Goal: Information Seeking & Learning: Learn about a topic

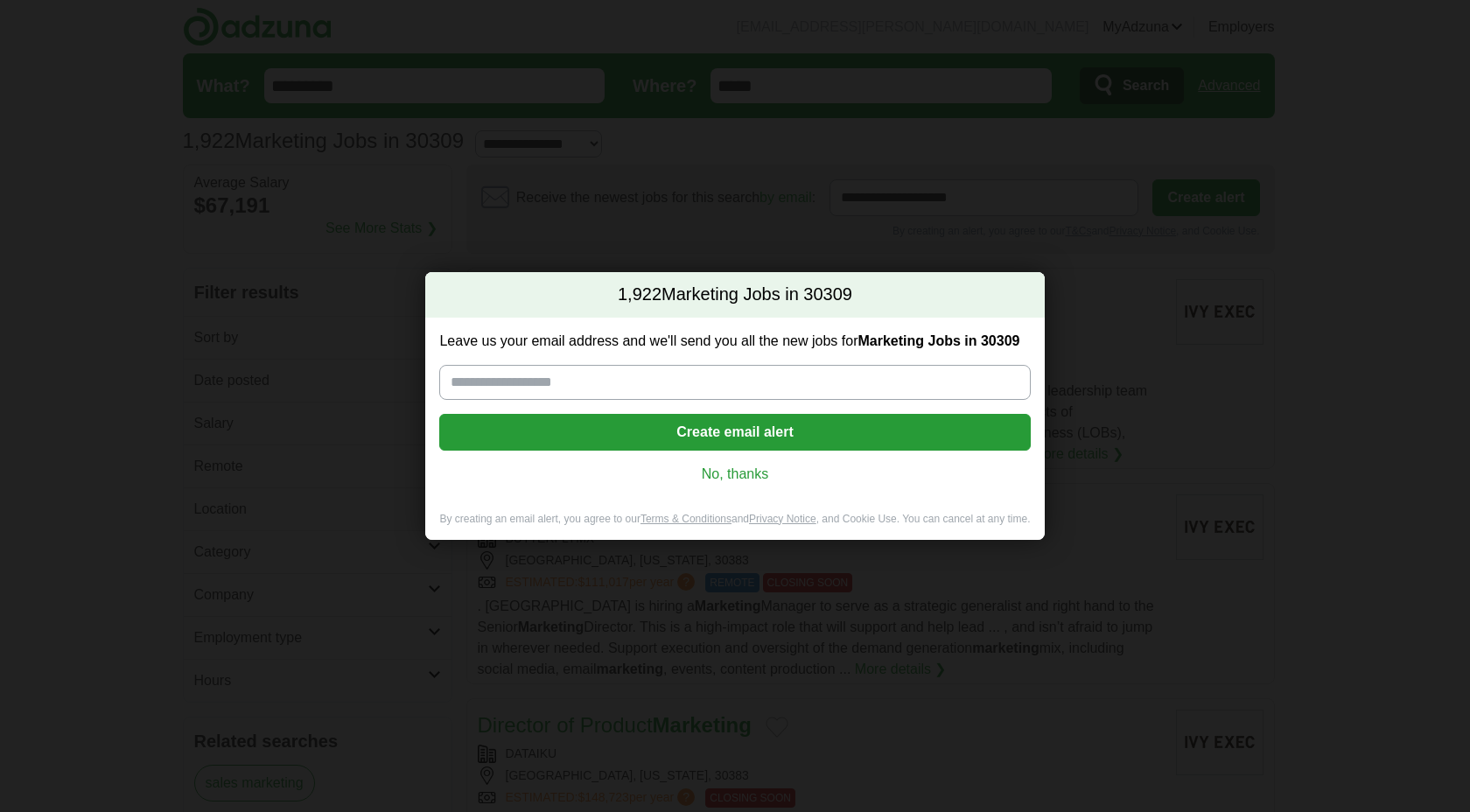
click at [730, 472] on link "No, thanks" at bounding box center [735, 474] width 563 height 20
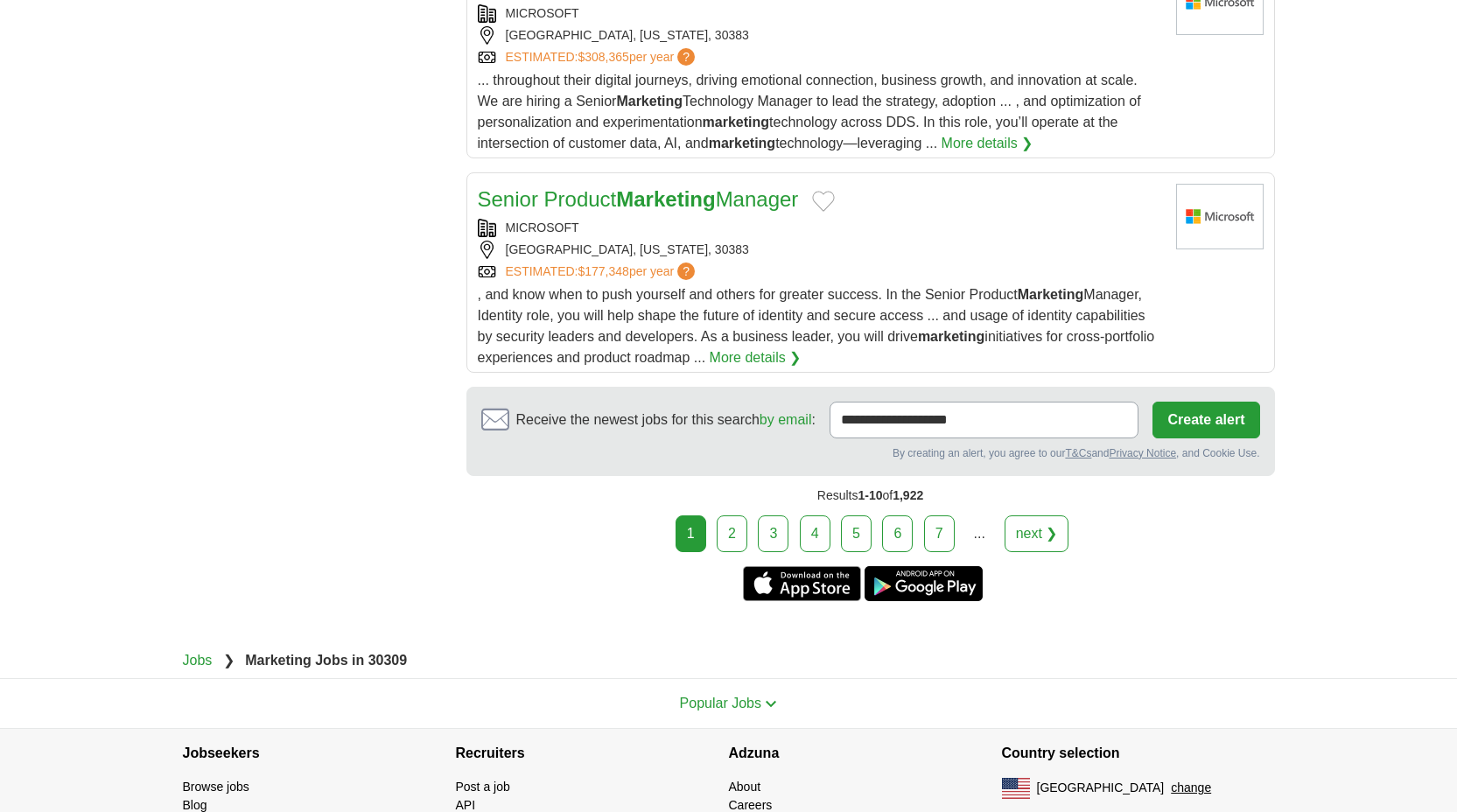
scroll to position [2192, 0]
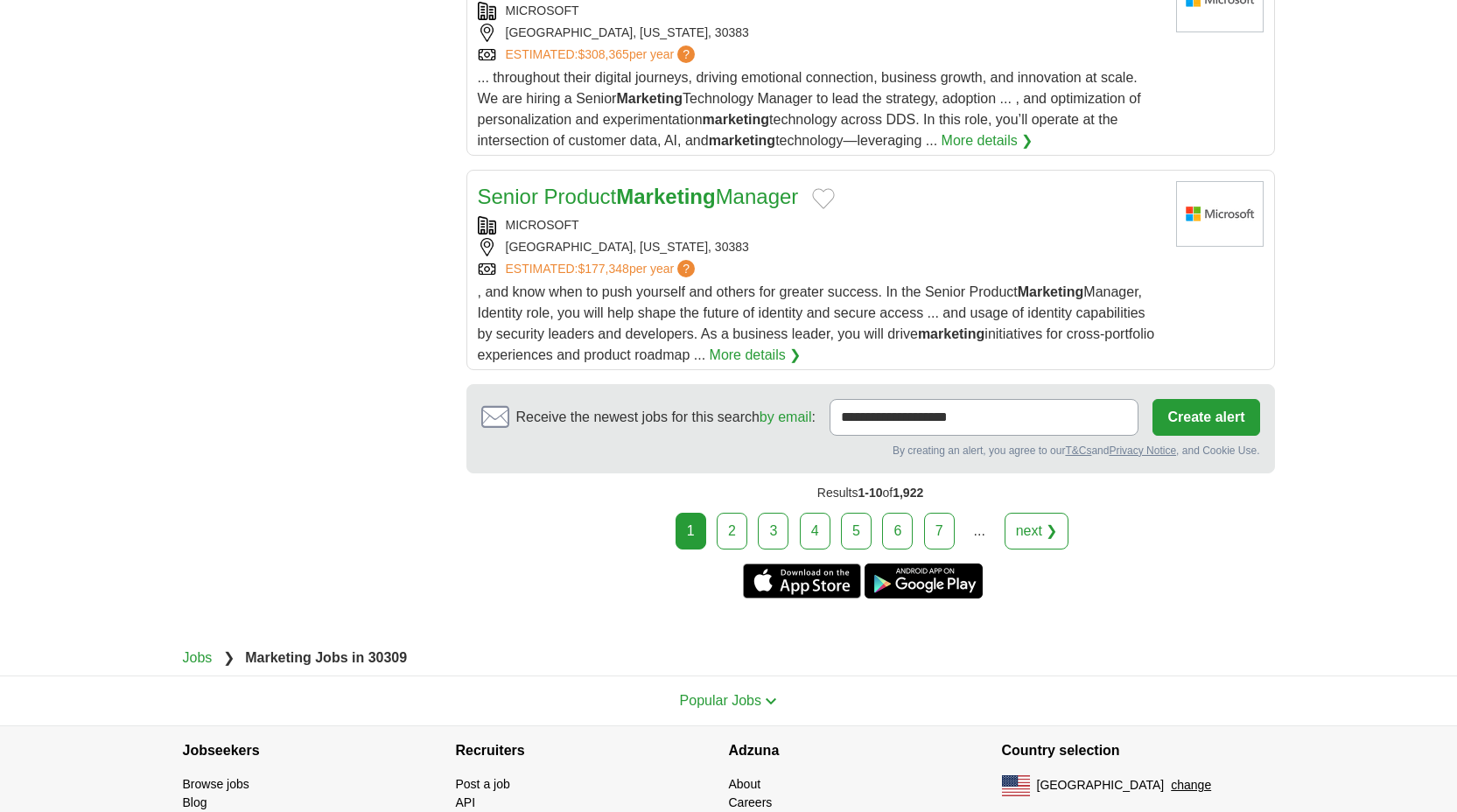
click at [740, 547] on link "2" at bounding box center [732, 531] width 30 height 37
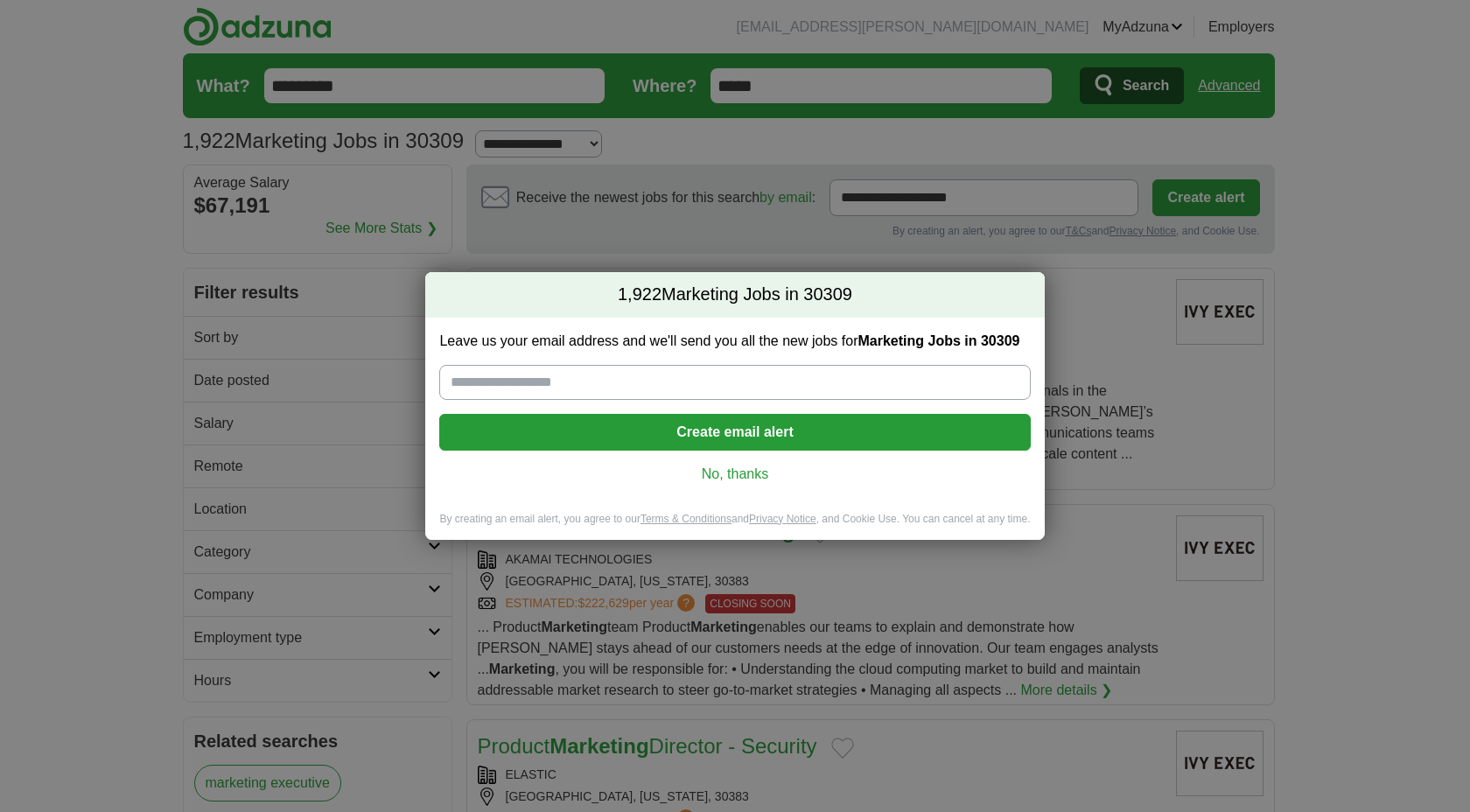
click at [730, 478] on link "No, thanks" at bounding box center [735, 474] width 563 height 20
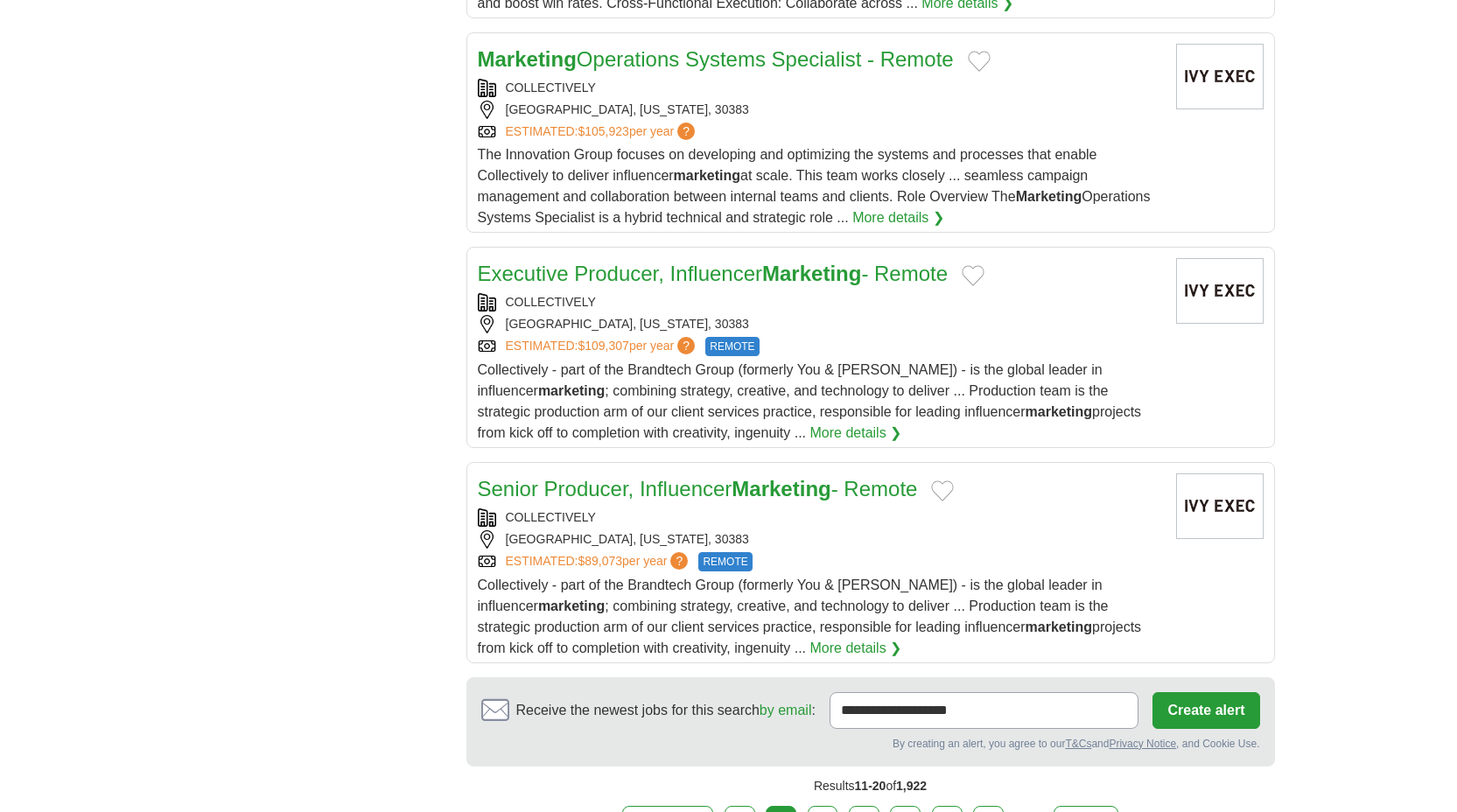
scroll to position [2063, 0]
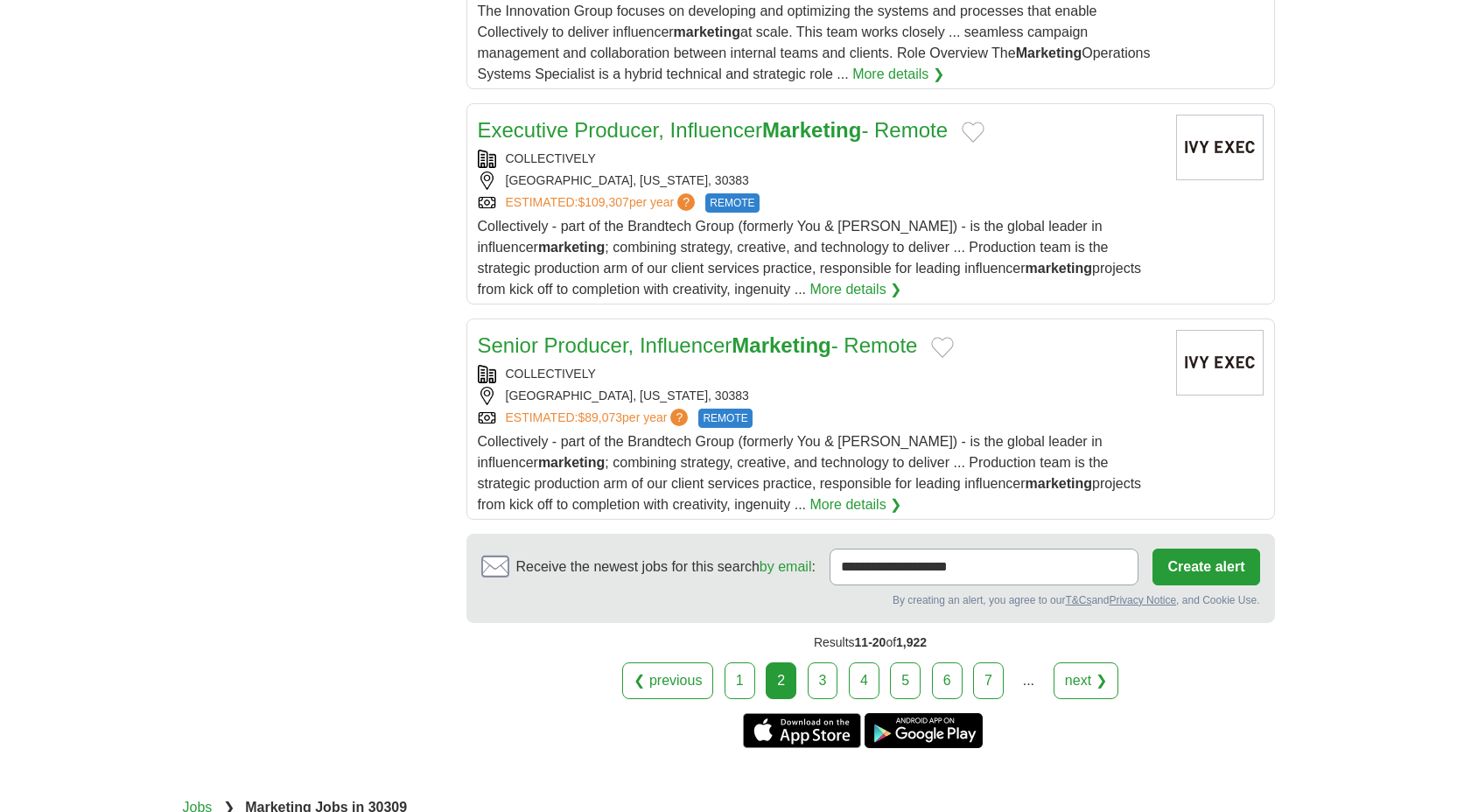
click at [826, 670] on link "3" at bounding box center [823, 680] width 30 height 37
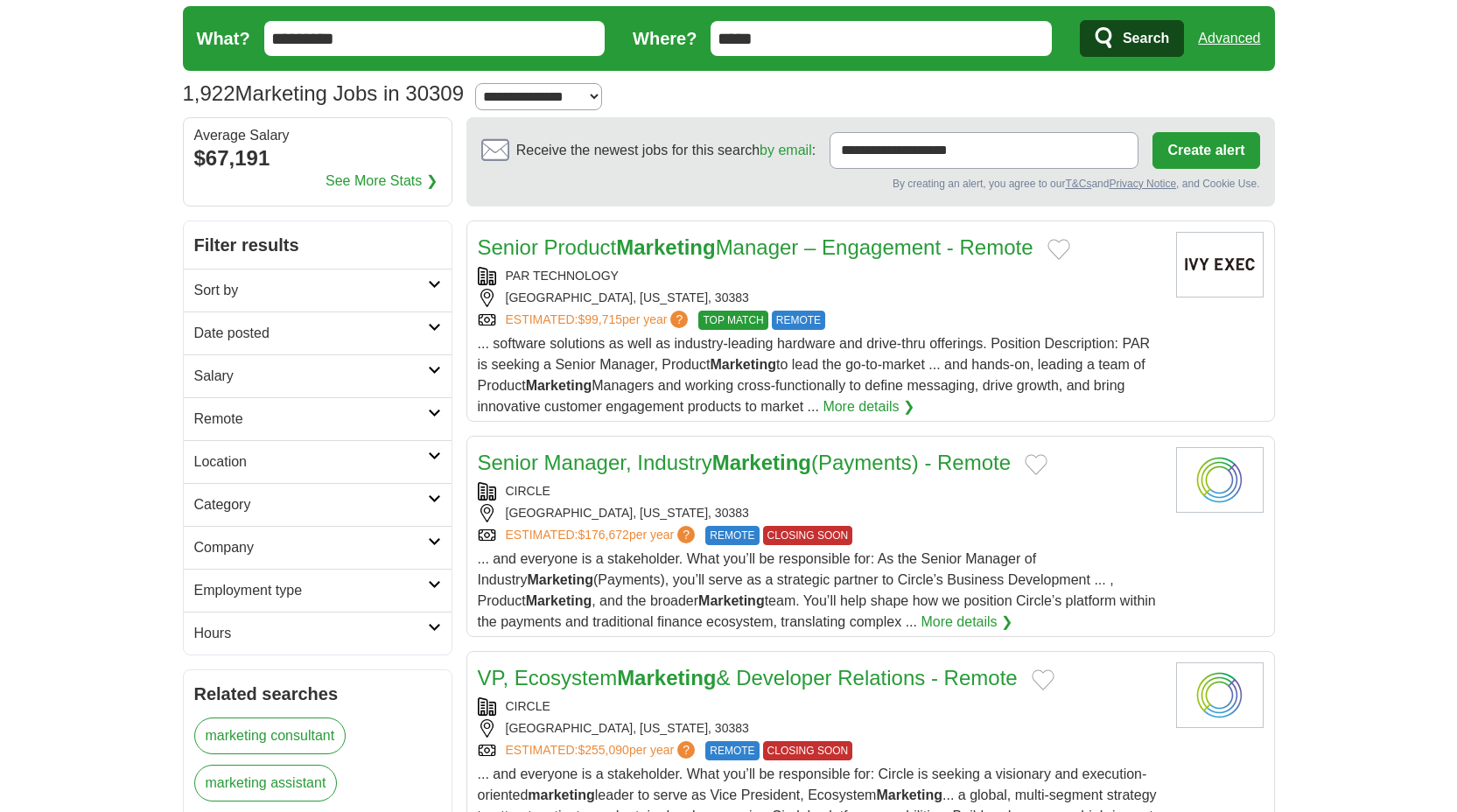
scroll to position [109, 0]
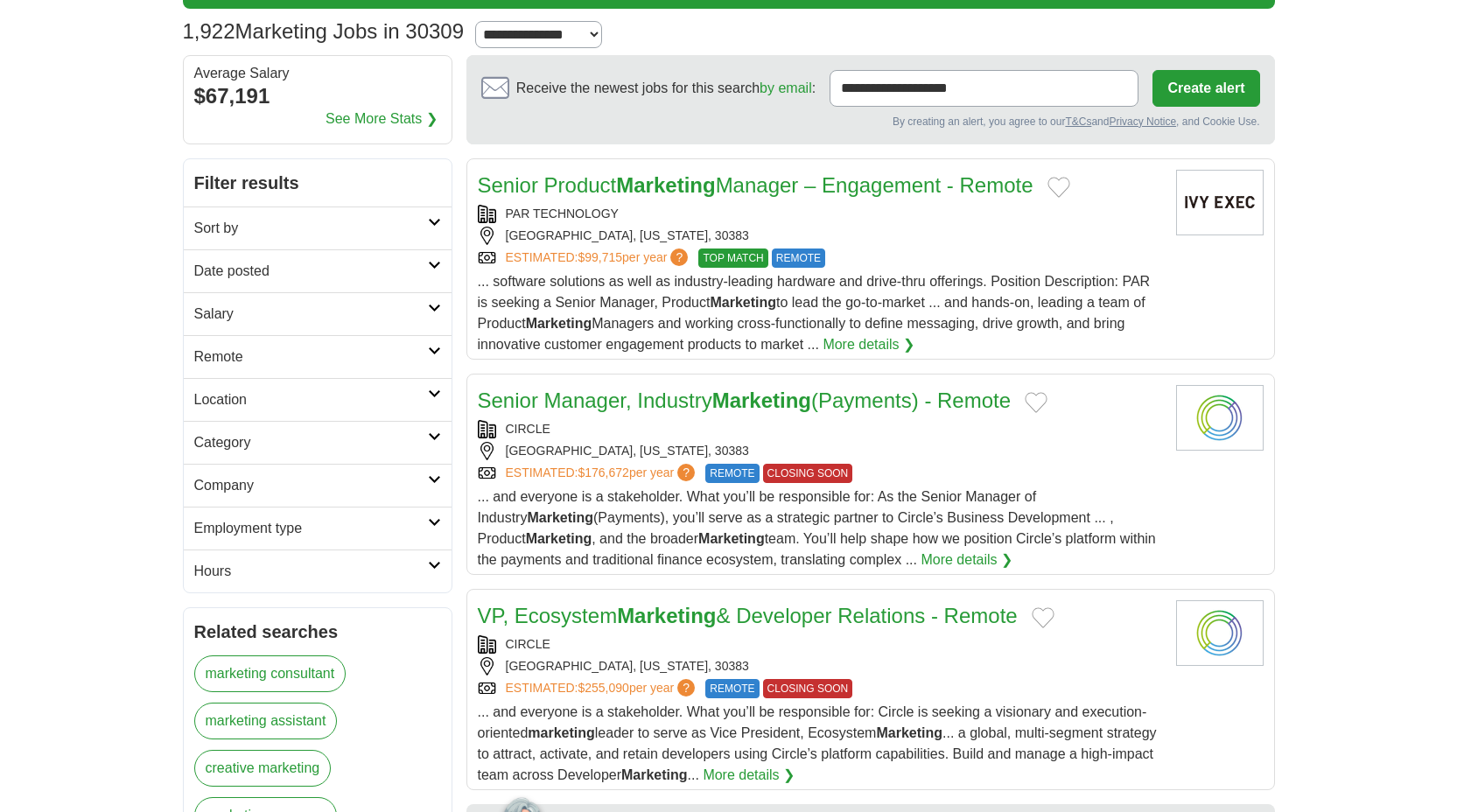
click at [332, 214] on link "Sort by" at bounding box center [318, 228] width 268 height 43
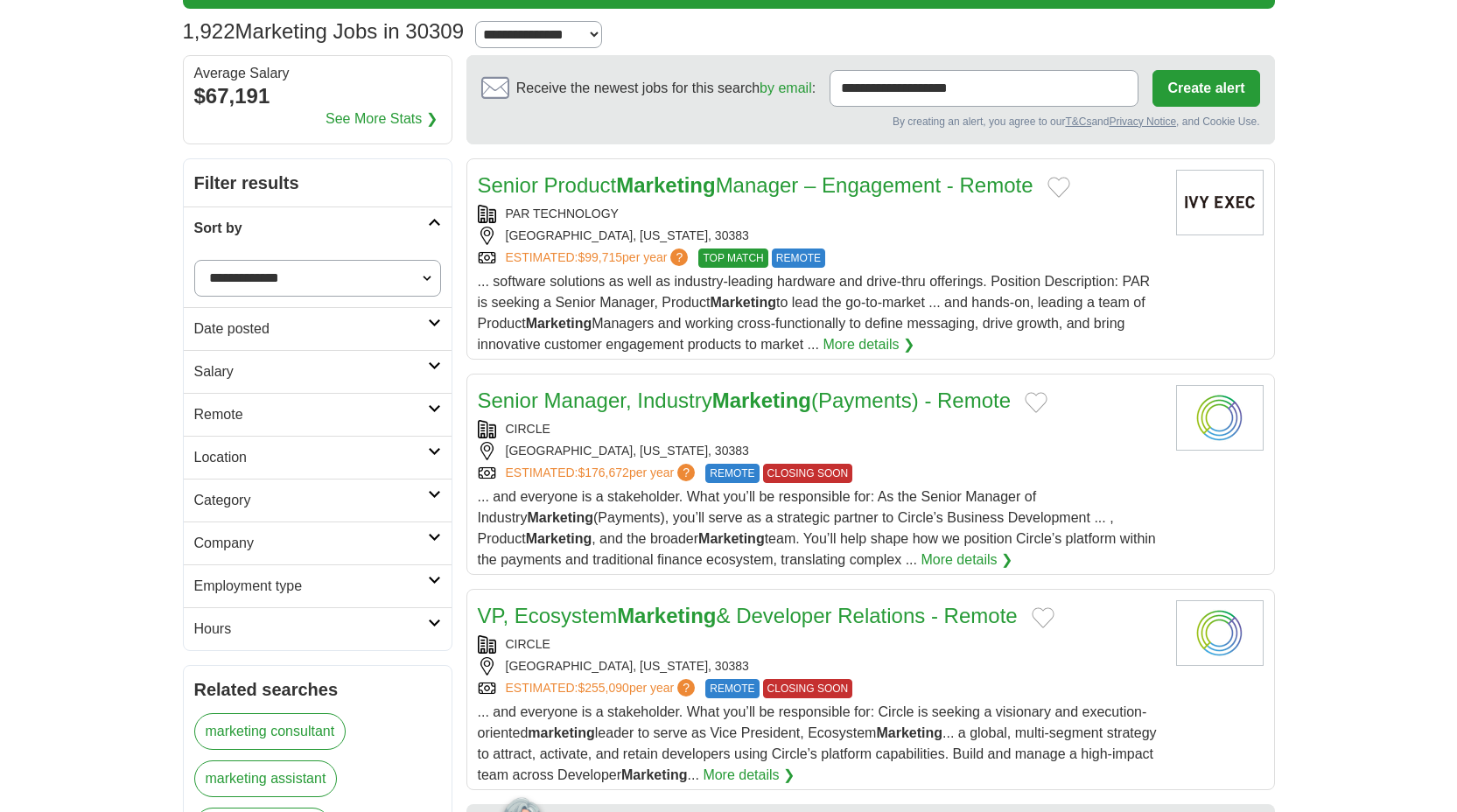
click at [332, 214] on link "Sort by" at bounding box center [318, 228] width 268 height 43
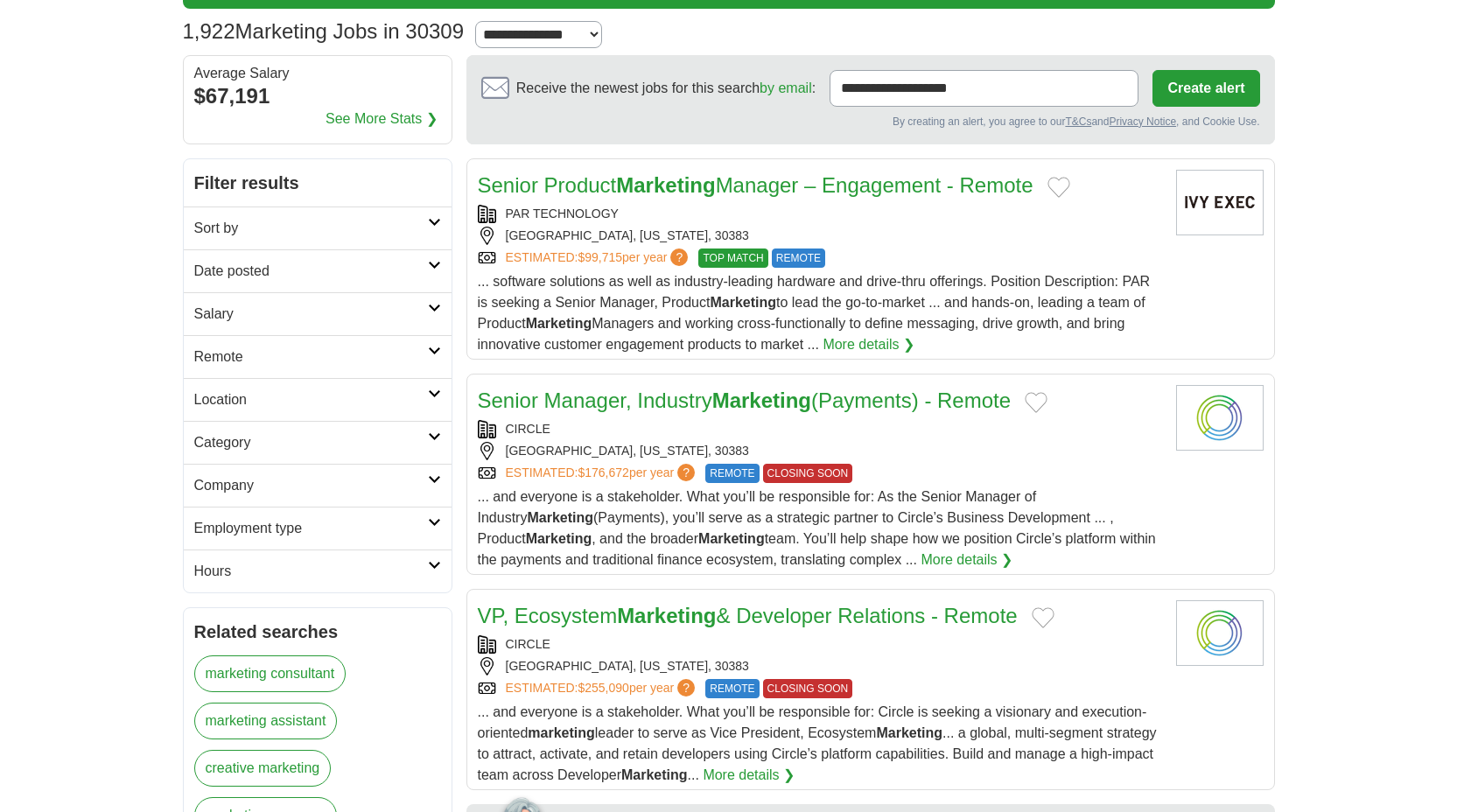
click at [325, 269] on h2 "Date posted" at bounding box center [310, 272] width 233 height 21
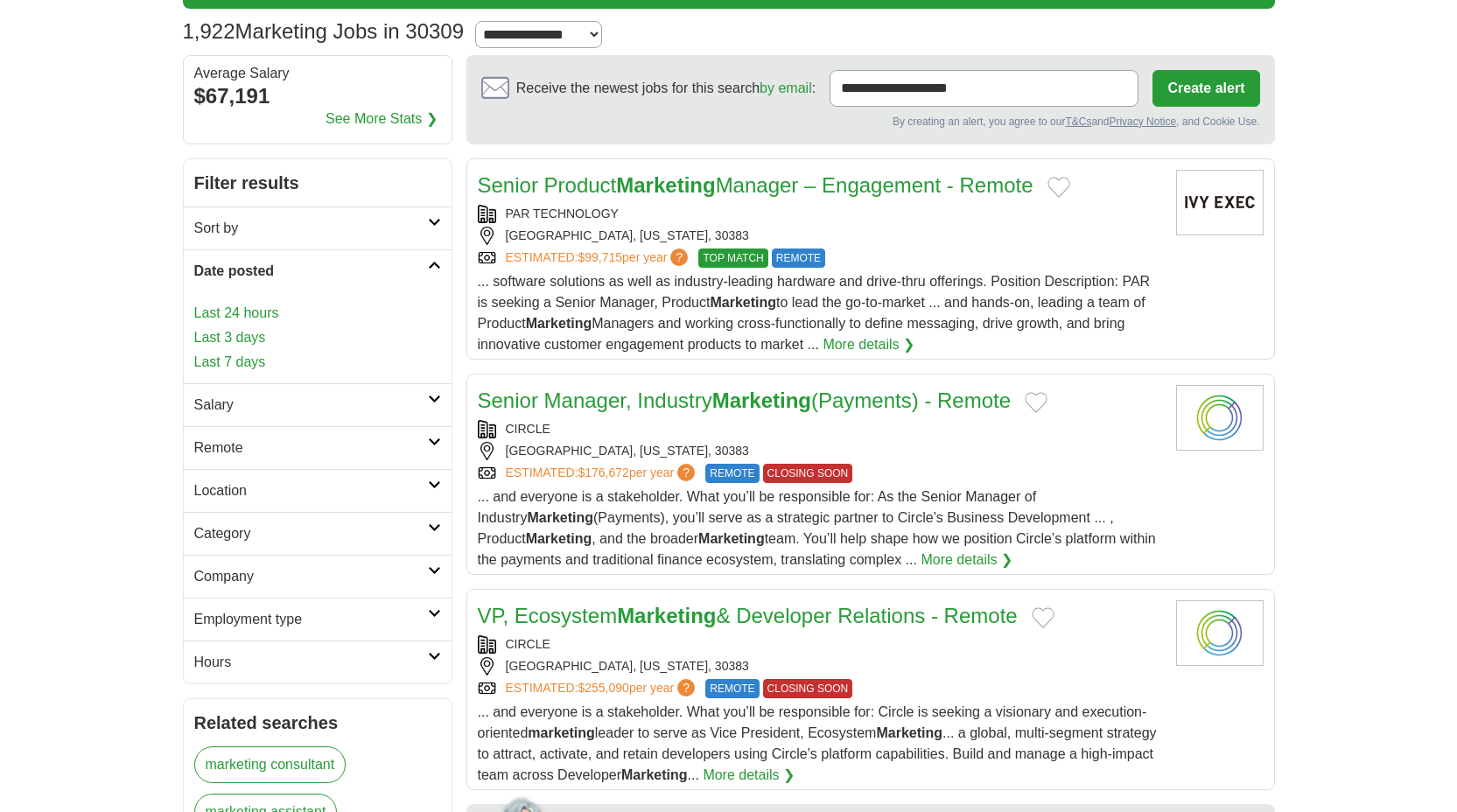
click at [325, 269] on h2 "Date posted" at bounding box center [310, 272] width 233 height 21
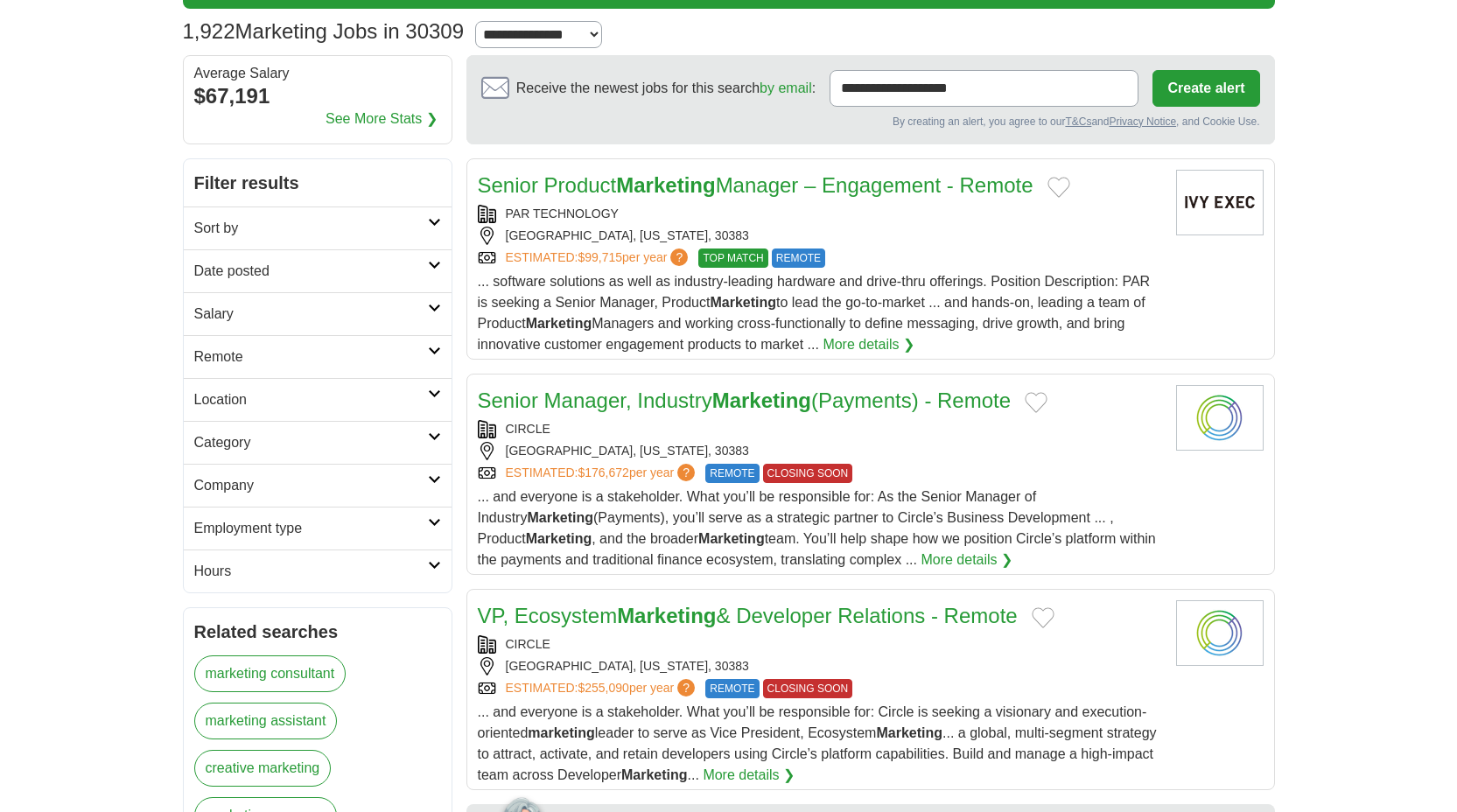
click at [314, 267] on h2 "Date posted" at bounding box center [310, 272] width 233 height 21
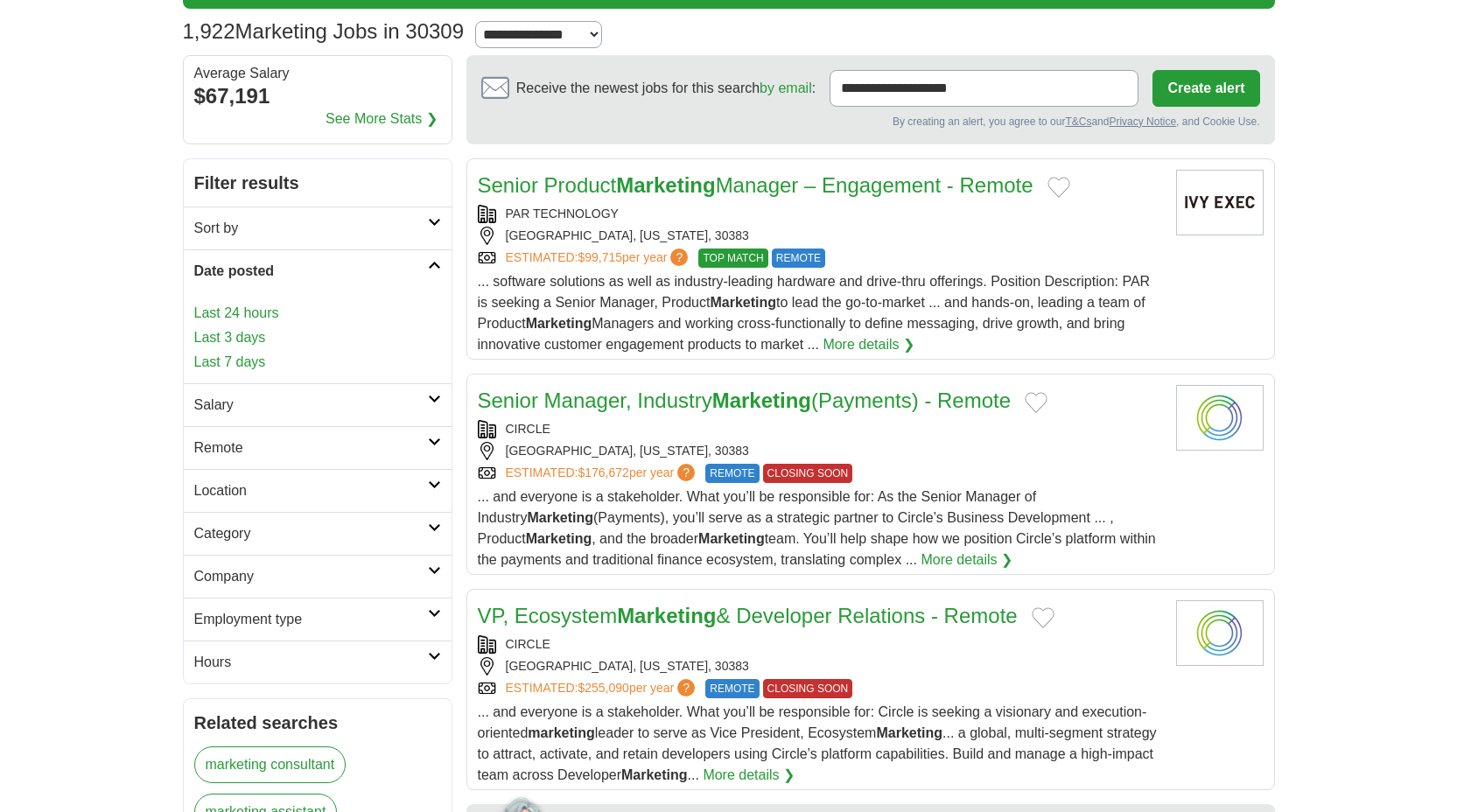
click at [309, 311] on link "Last 24 hours" at bounding box center [317, 314] width 247 height 21
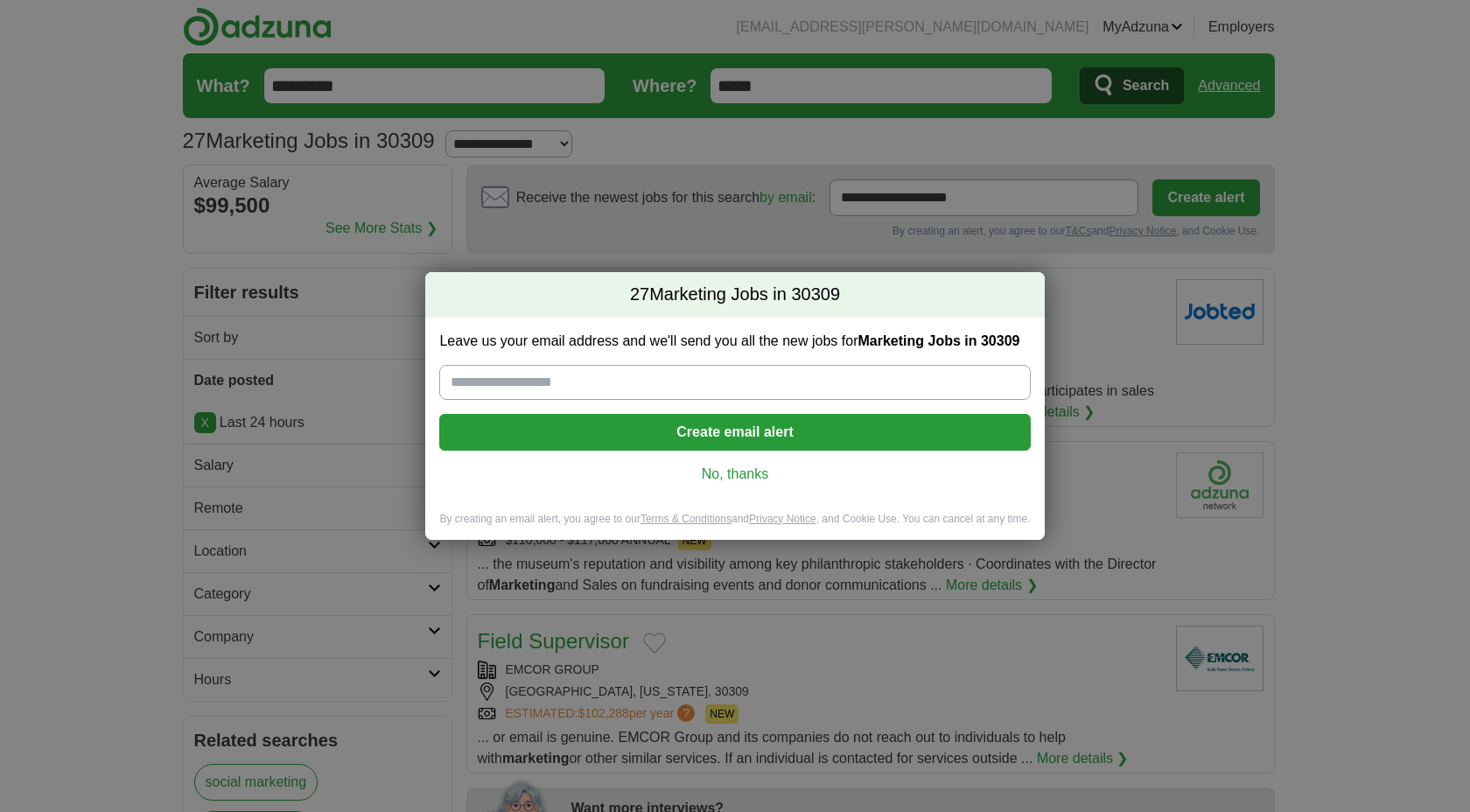
click at [748, 473] on link "No, thanks" at bounding box center [735, 474] width 563 height 20
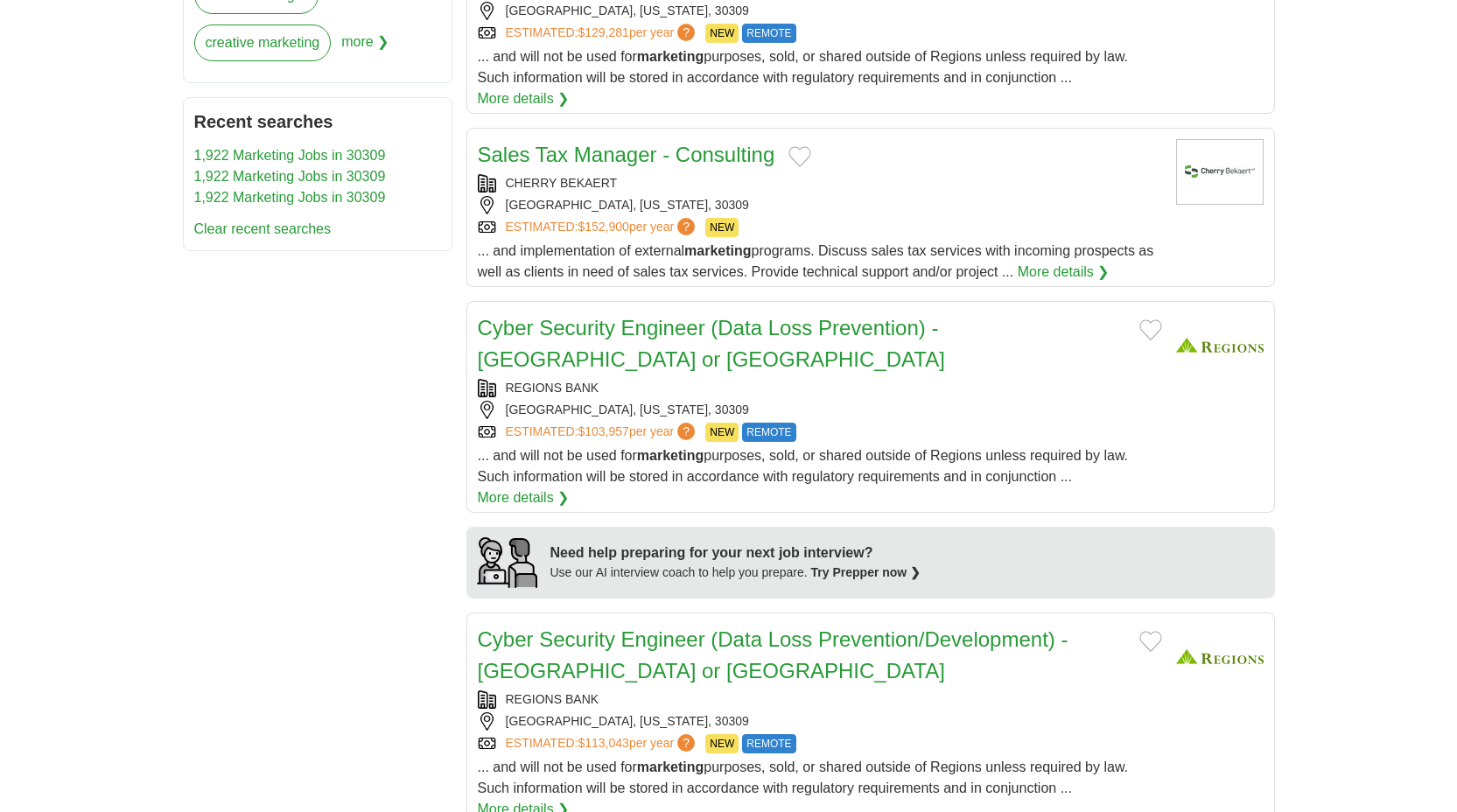
scroll to position [1202, 0]
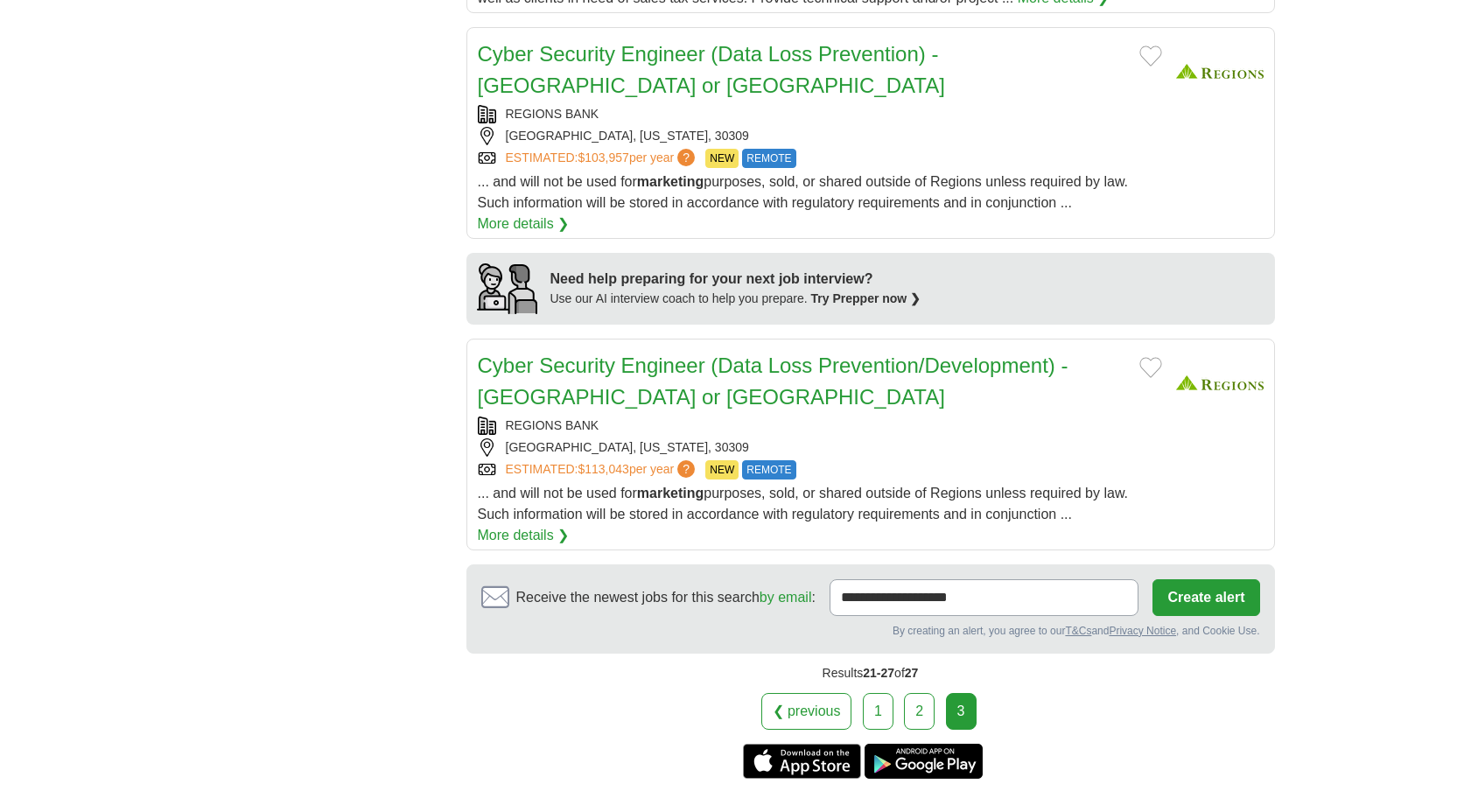
click at [883, 693] on link "1" at bounding box center [878, 711] width 30 height 37
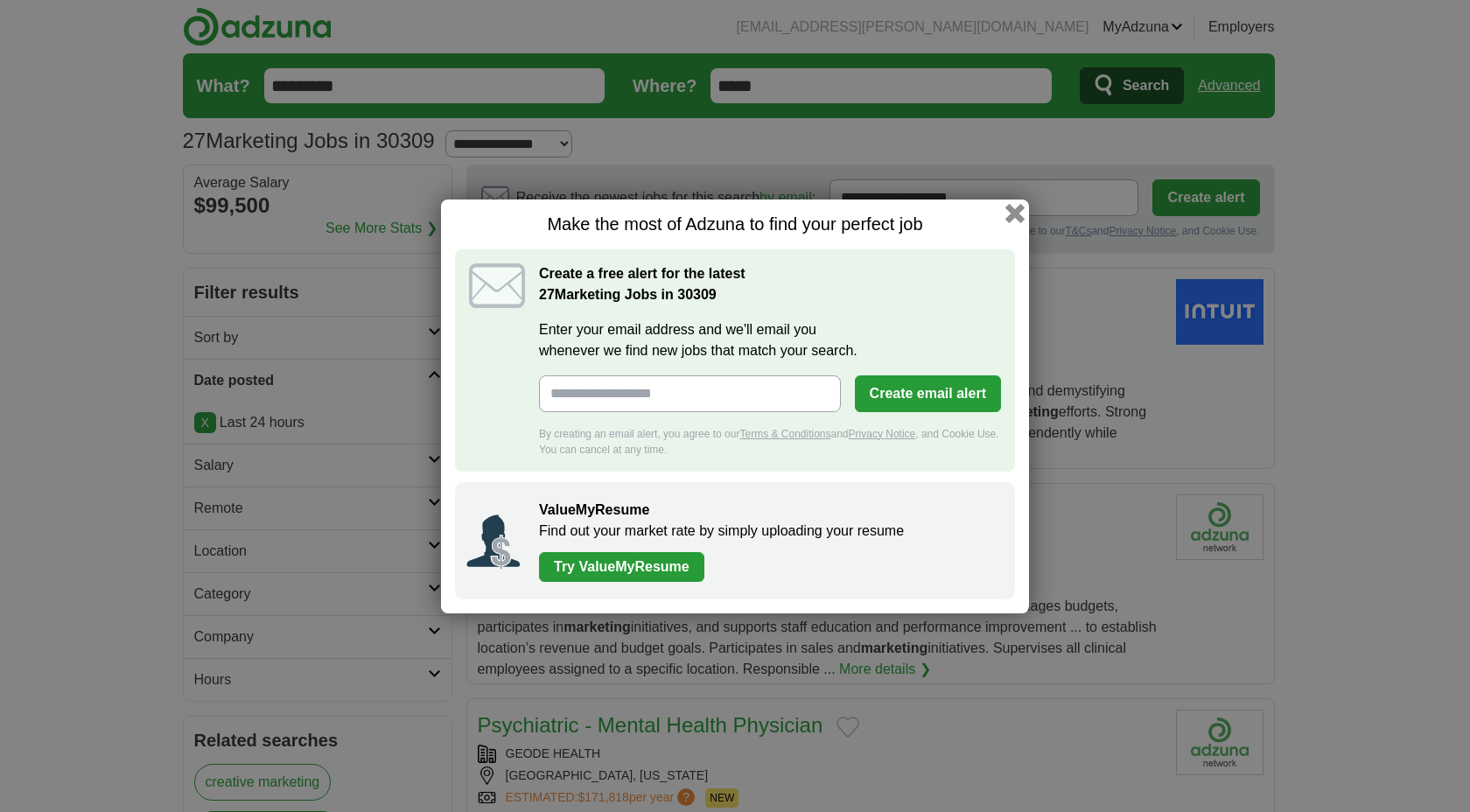
click at [1018, 214] on button "button" at bounding box center [1015, 213] width 20 height 20
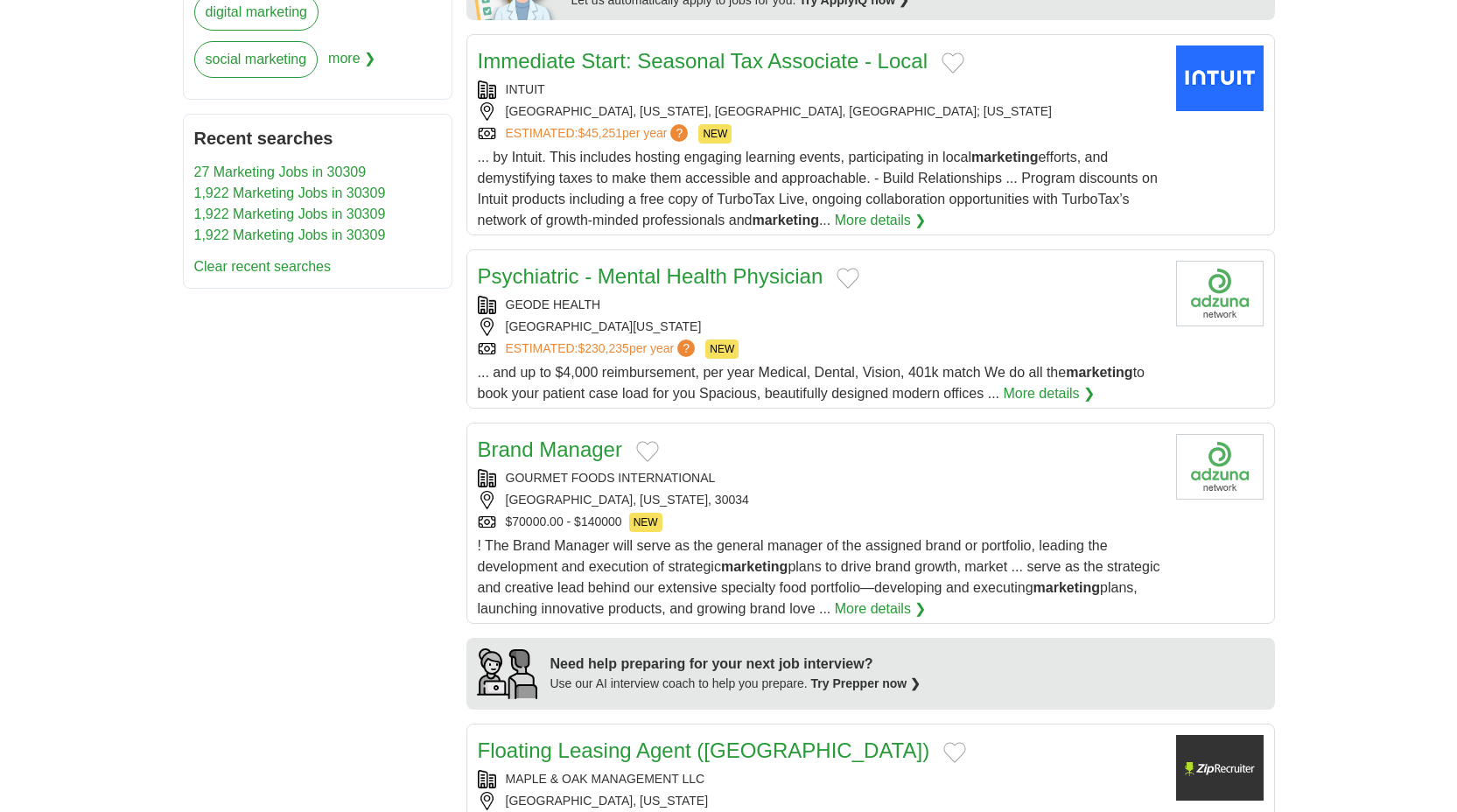
scroll to position [925, 0]
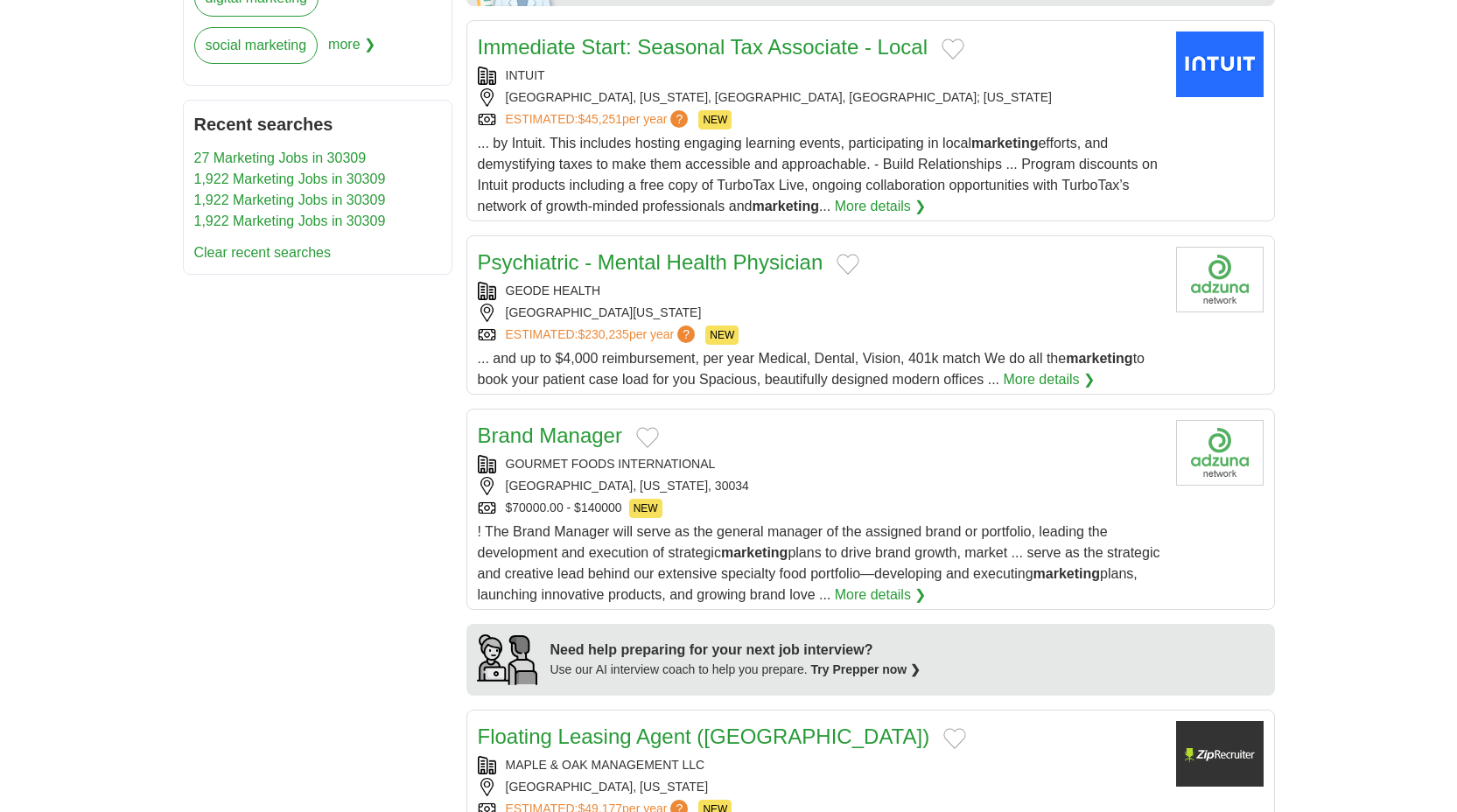
click at [830, 473] on div "GOURMET FOODS INTERNATIONAL" at bounding box center [820, 464] width 684 height 19
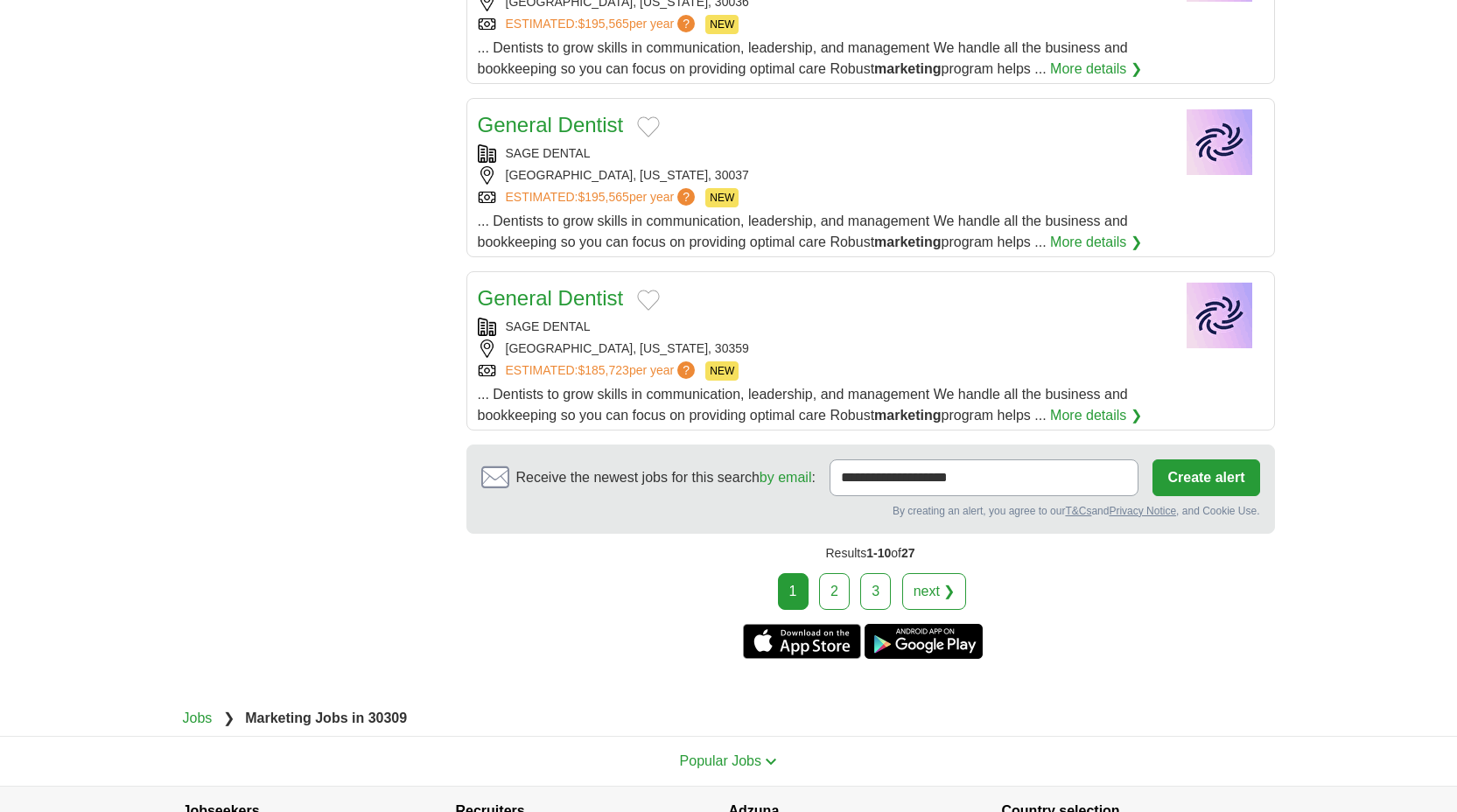
scroll to position [1942, 0]
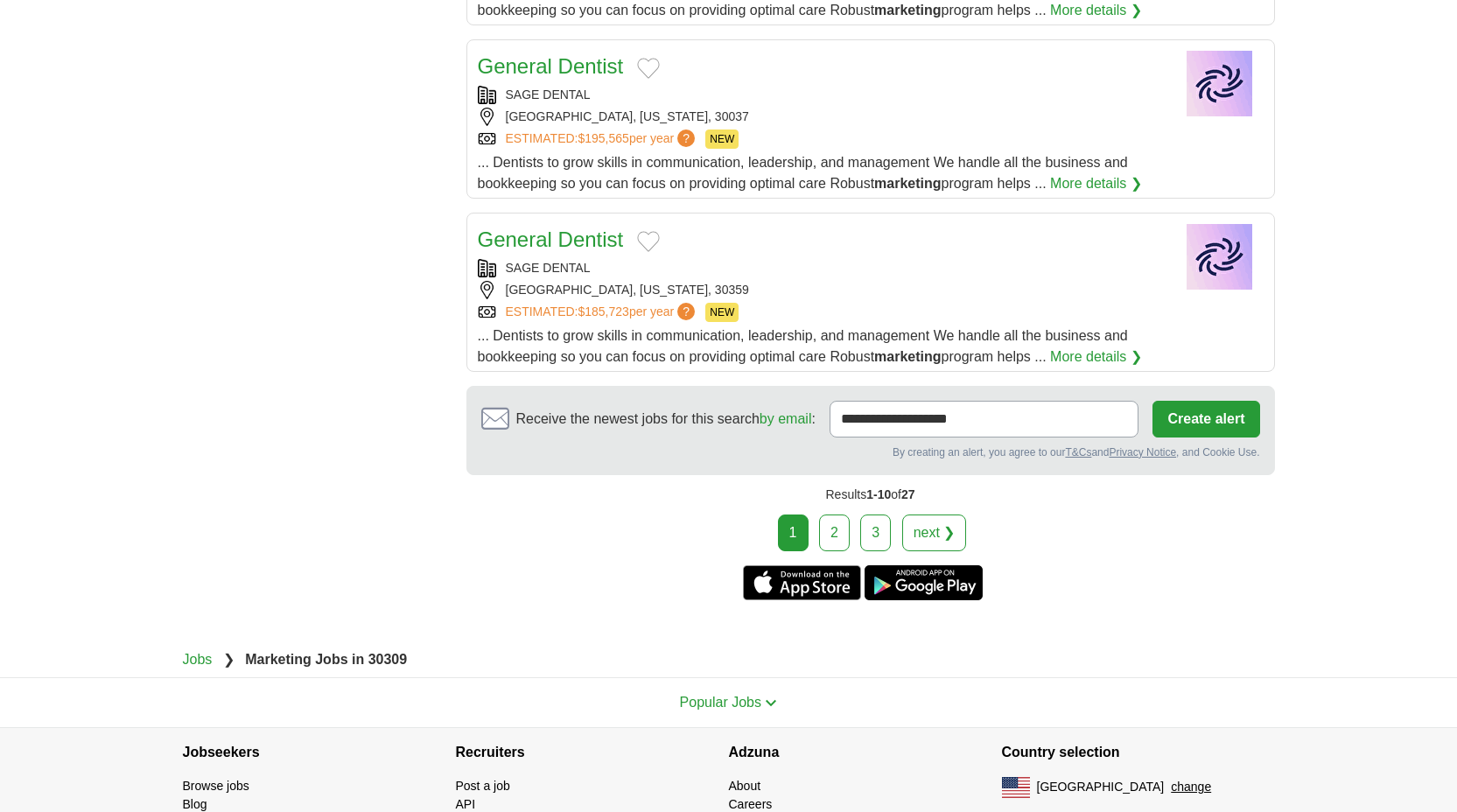
click at [833, 534] on link "2" at bounding box center [834, 532] width 30 height 37
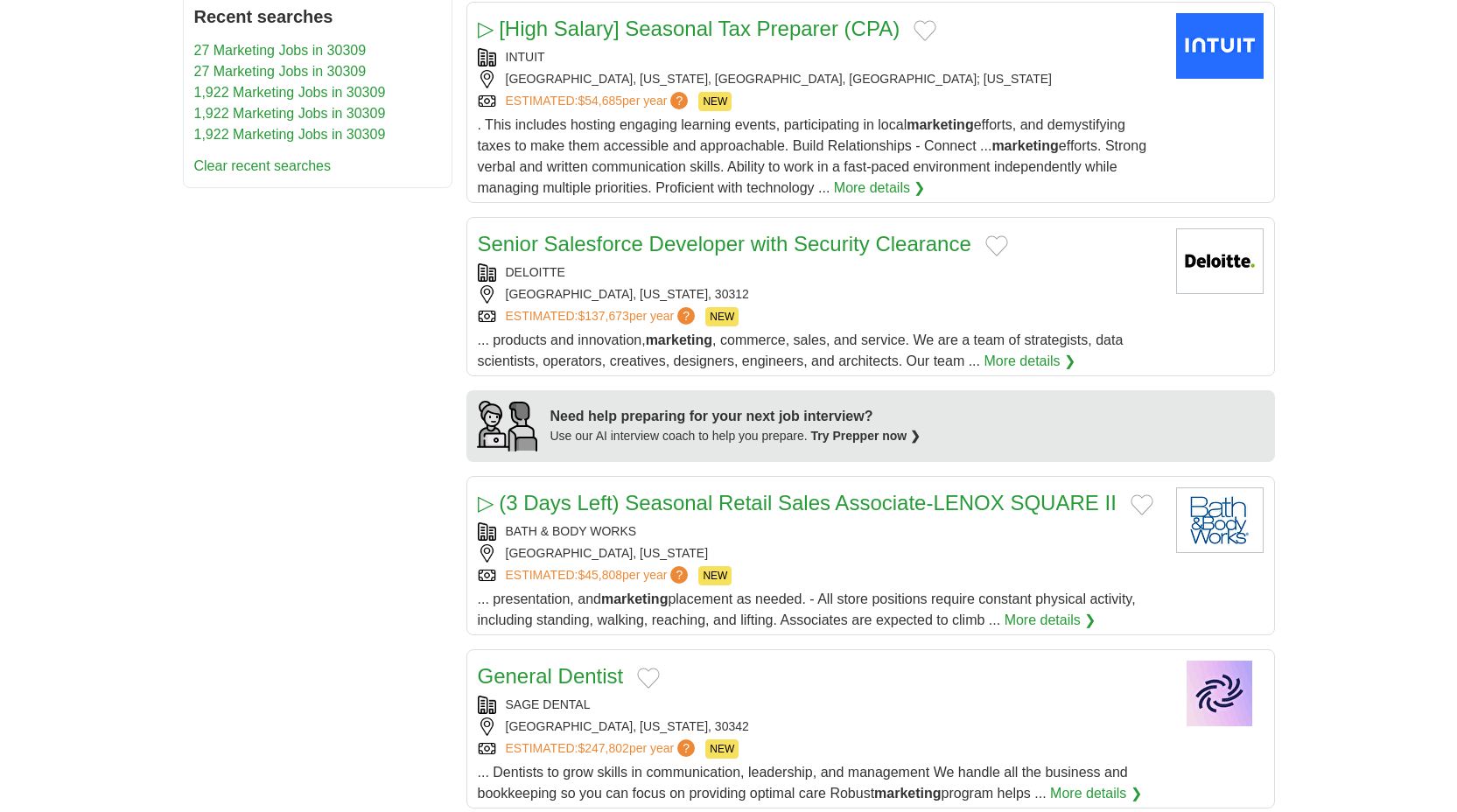
scroll to position [1039, 0]
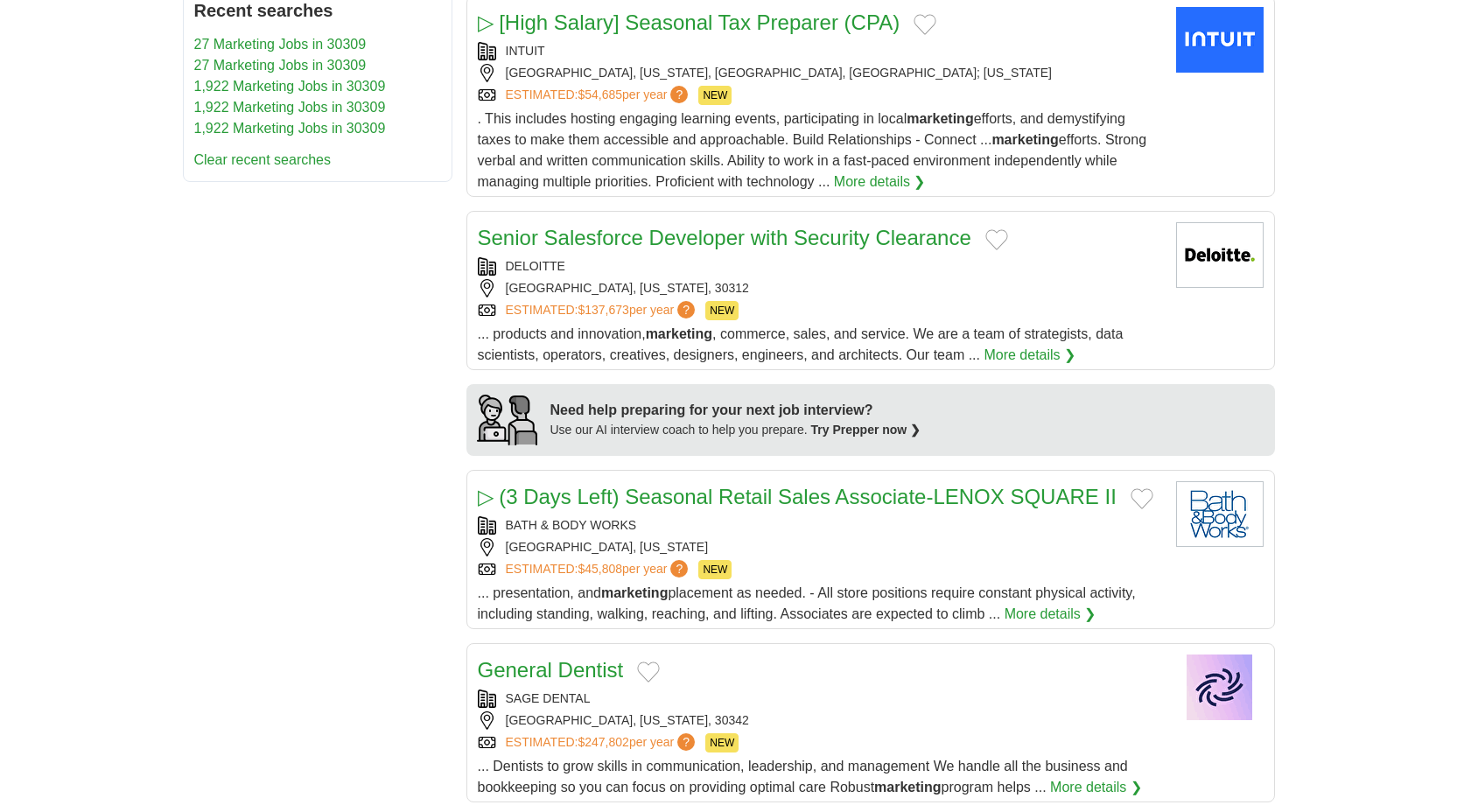
click at [833, 532] on div "BATH & BODY WORKS" at bounding box center [820, 525] width 684 height 19
